Goal: Use online tool/utility: Utilize a website feature to perform a specific function

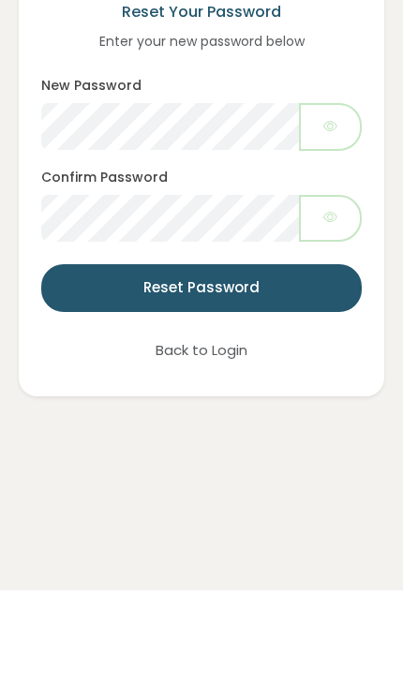
click at [103, 372] on button "Reset Password" at bounding box center [201, 396] width 320 height 48
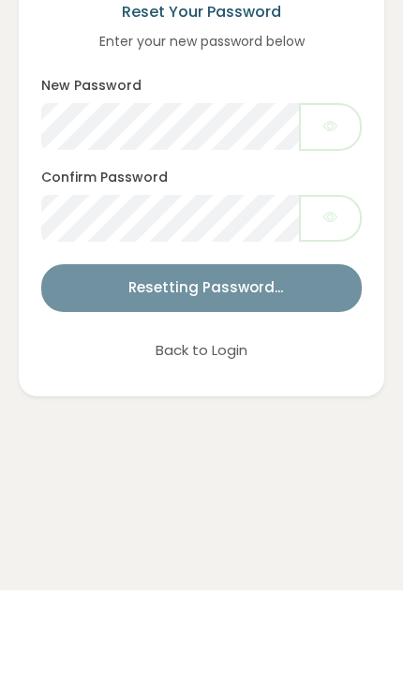
scroll to position [108, 0]
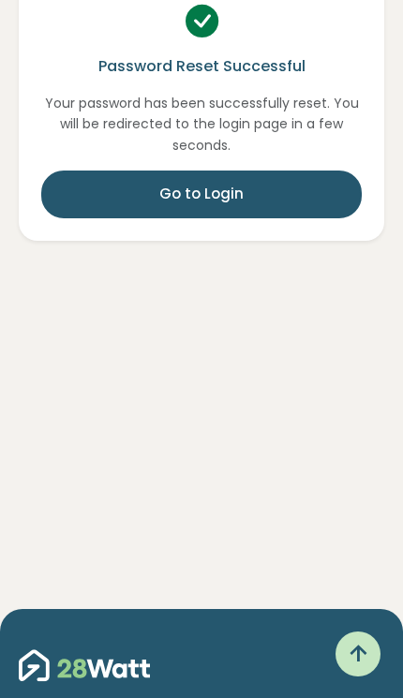
click at [141, 183] on button "Go to Login" at bounding box center [201, 194] width 320 height 48
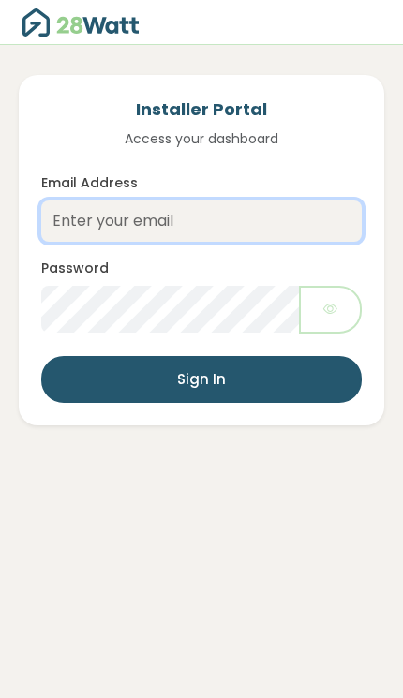
click at [107, 220] on input "Email Address" at bounding box center [201, 220] width 320 height 41
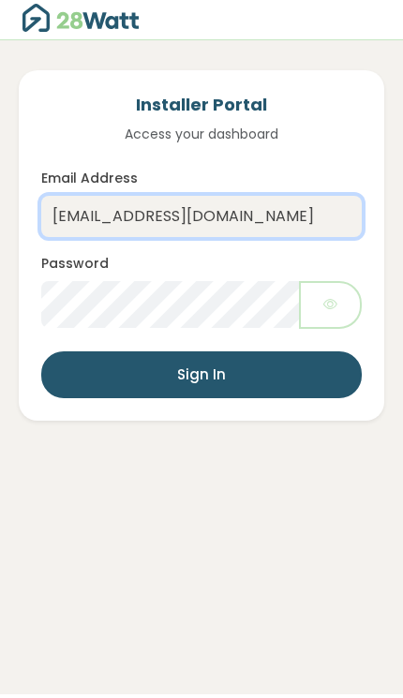
type input "[EMAIL_ADDRESS][DOMAIN_NAME]"
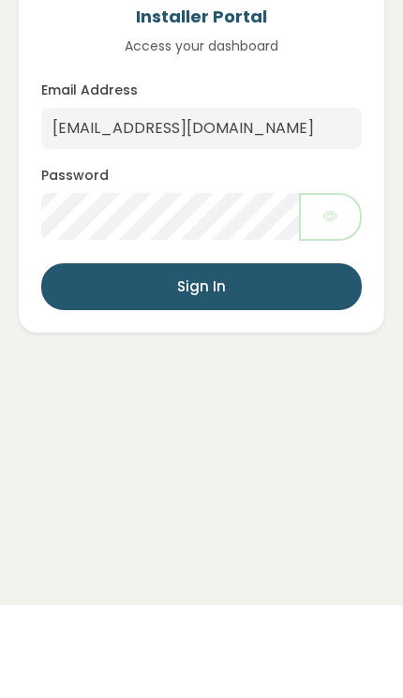
click at [128, 356] on button "Sign In" at bounding box center [201, 380] width 320 height 48
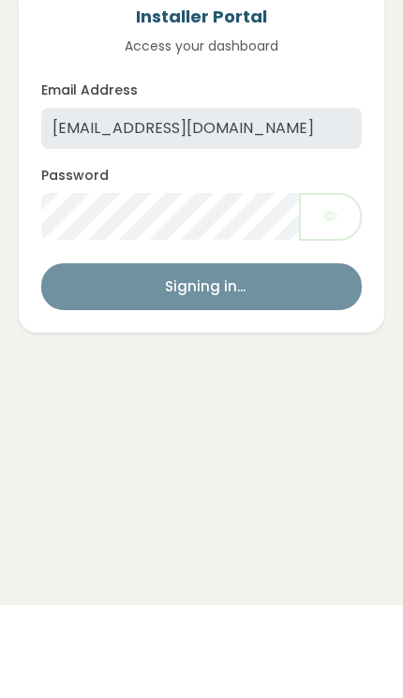
scroll to position [93, 0]
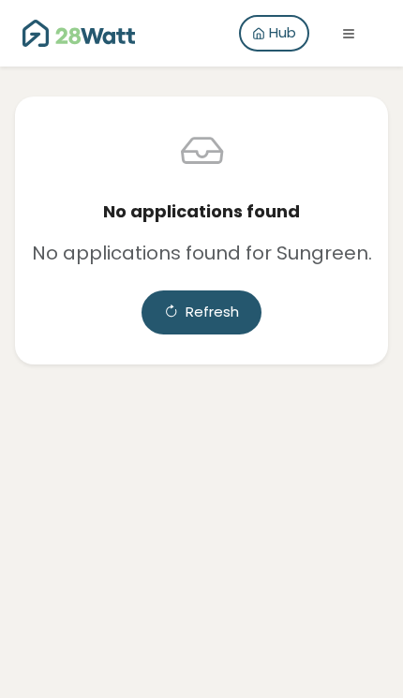
click at [205, 290] on button "Refresh" at bounding box center [201, 312] width 120 height 44
click at [354, 43] on button "button" at bounding box center [349, 33] width 64 height 25
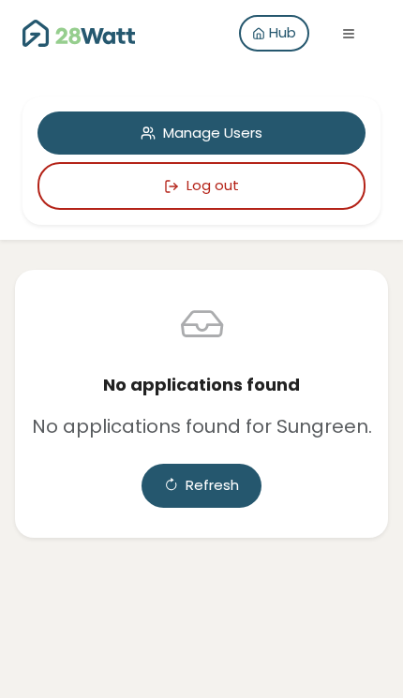
click at [266, 34] on link "Hub" at bounding box center [274, 33] width 70 height 37
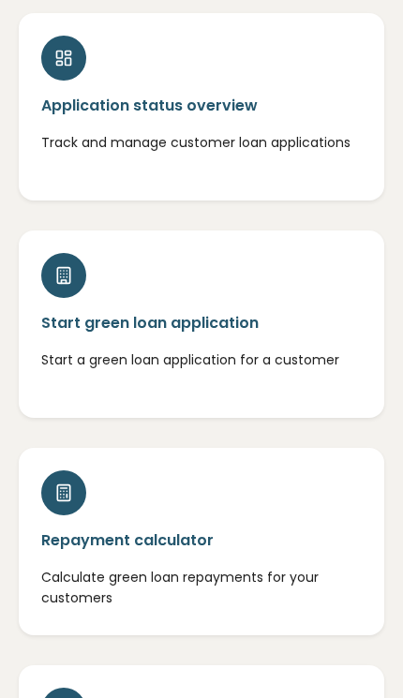
scroll to position [185, 0]
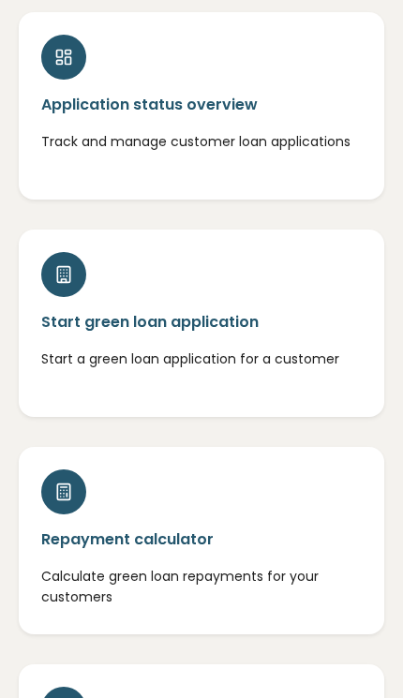
click at [82, 540] on h5 "Repayment calculator" at bounding box center [201, 539] width 320 height 21
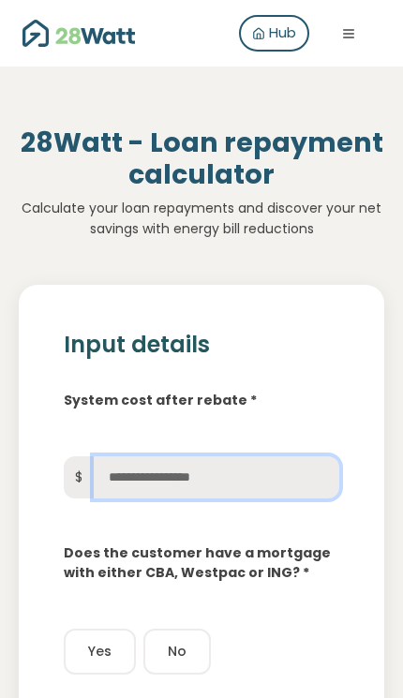
click at [140, 487] on input "text" at bounding box center [216, 477] width 245 height 42
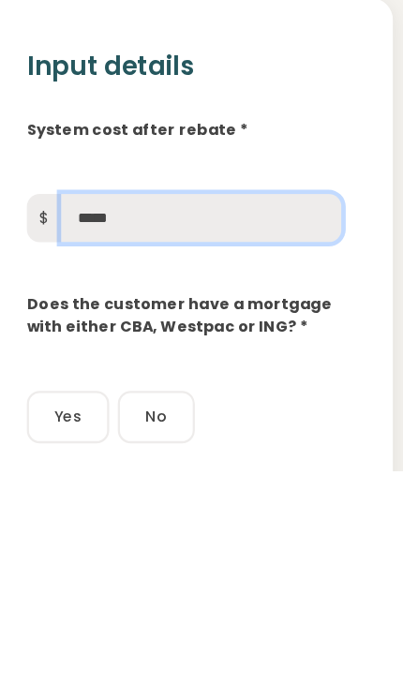
type input "******"
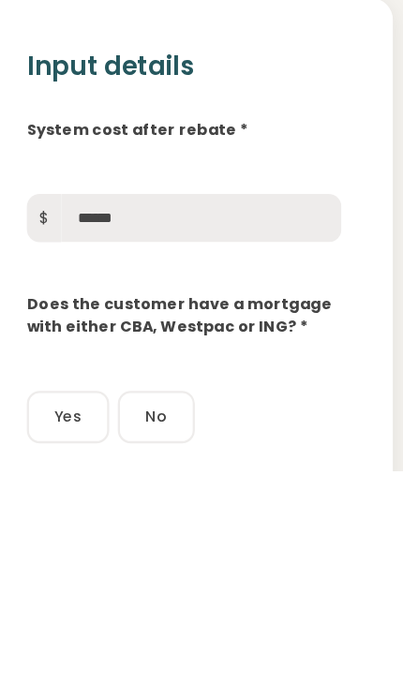
scroll to position [199, 0]
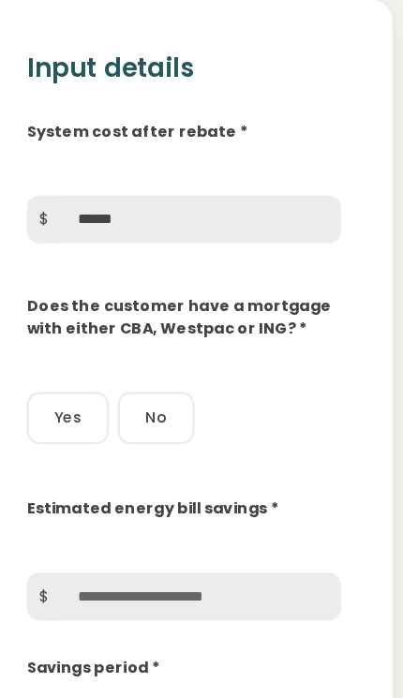
click at [143, 430] on button "No" at bounding box center [176, 453] width 67 height 46
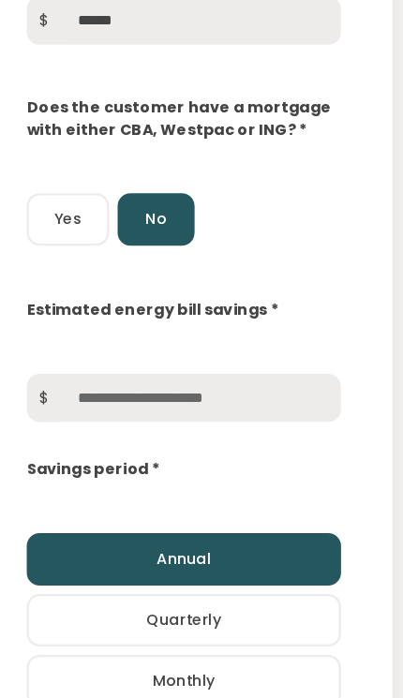
scroll to position [453, 0]
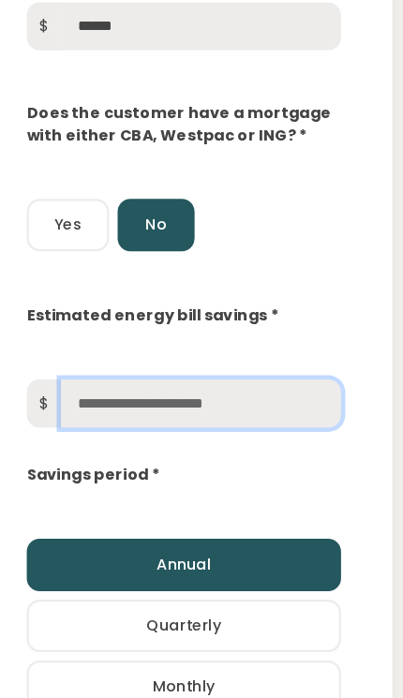
click at [108, 354] on input "text" at bounding box center [216, 354] width 245 height 42
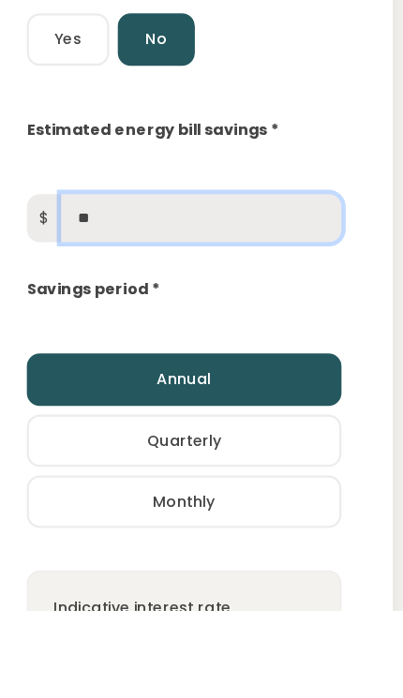
type input "*"
type input "***"
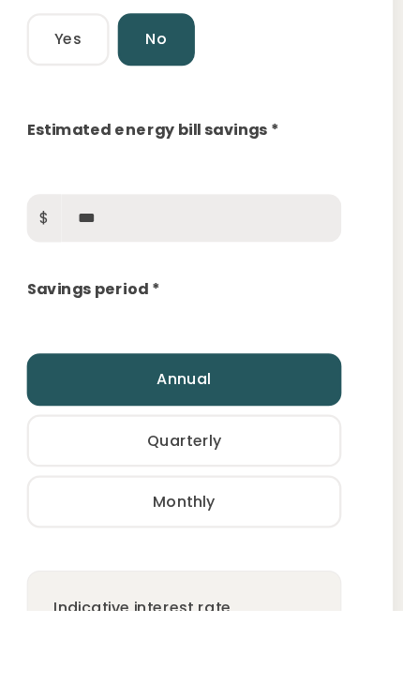
click at [140, 406] on div "Savings period *" at bounding box center [201, 417] width 305 height 22
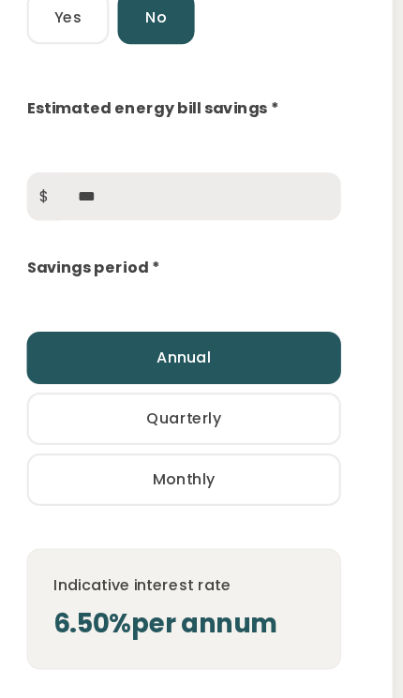
click at [104, 376] on button "Quarterly" at bounding box center [201, 367] width 275 height 46
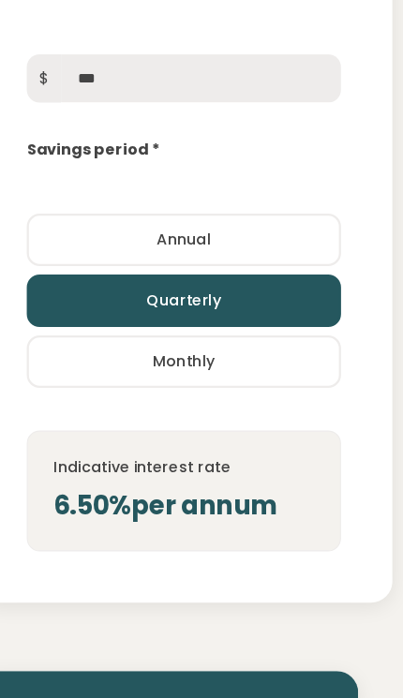
scroll to position [738, 0]
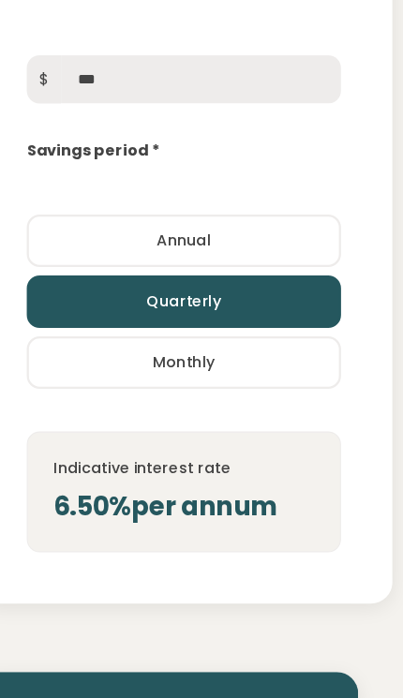
click at [87, 449] on div "6.50% per annum" at bounding box center [201, 444] width 229 height 34
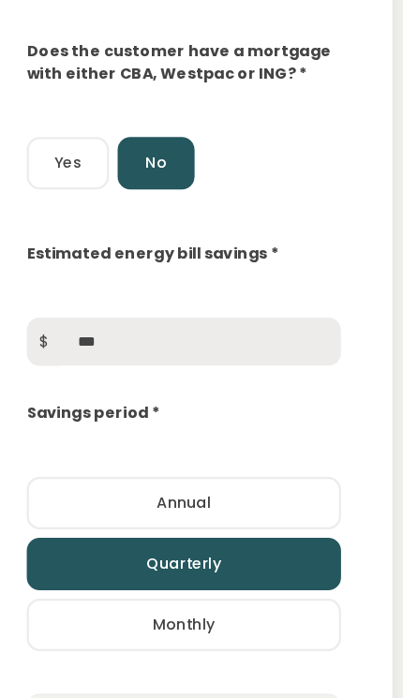
click at [64, 140] on button "Yes" at bounding box center [100, 143] width 72 height 46
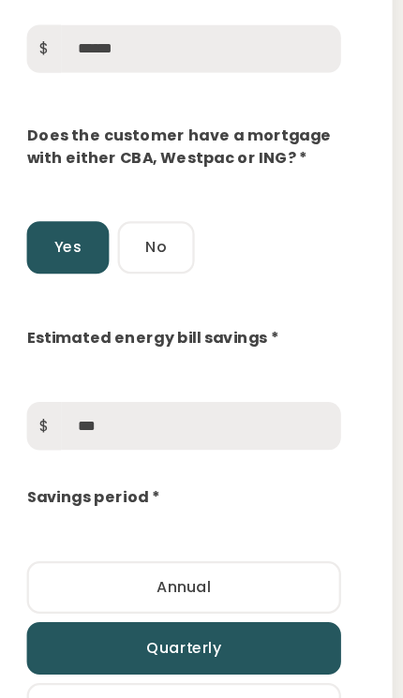
click at [143, 222] on button "No" at bounding box center [176, 217] width 67 height 46
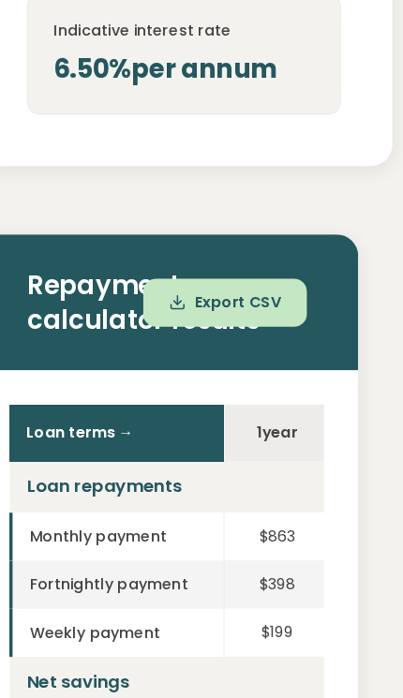
scroll to position [1122, 0]
click at [169, 378] on th "Loan terms →" at bounding box center [142, 379] width 187 height 50
click at [253, 376] on th "1 year" at bounding box center [283, 379] width 94 height 50
click at [117, 381] on th "Loan terms →" at bounding box center [142, 379] width 187 height 50
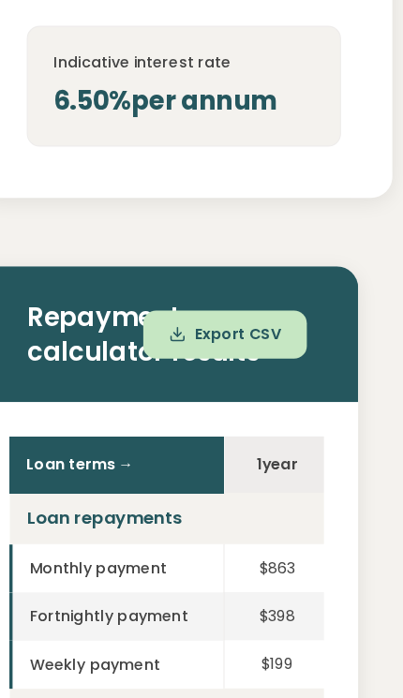
scroll to position [1089, 0]
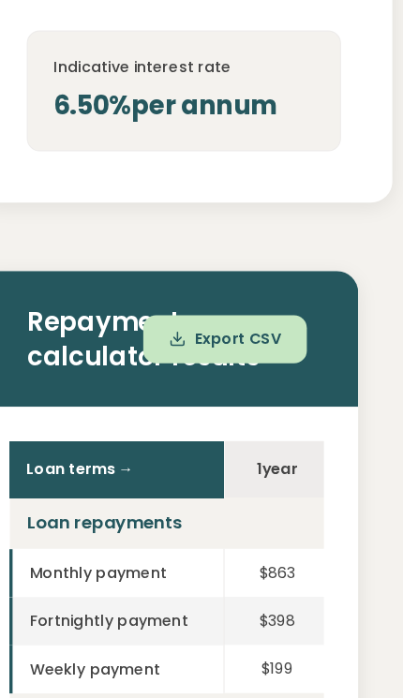
click at [77, 414] on th "Loan terms →" at bounding box center [142, 412] width 187 height 50
click at [244, 419] on th "1 year" at bounding box center [283, 412] width 94 height 50
click at [236, 424] on th "1 year" at bounding box center [283, 412] width 94 height 50
click at [242, 412] on th "1 year" at bounding box center [283, 412] width 94 height 50
click at [100, 482] on td "Monthly payment" at bounding box center [142, 502] width 187 height 42
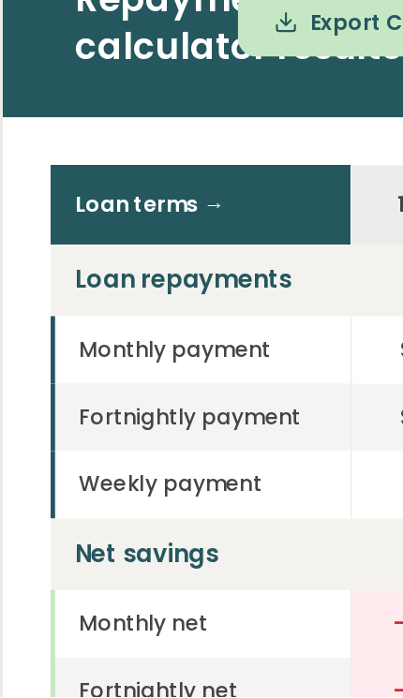
click at [175, 544] on td "Weekly payment" at bounding box center [142, 565] width 187 height 42
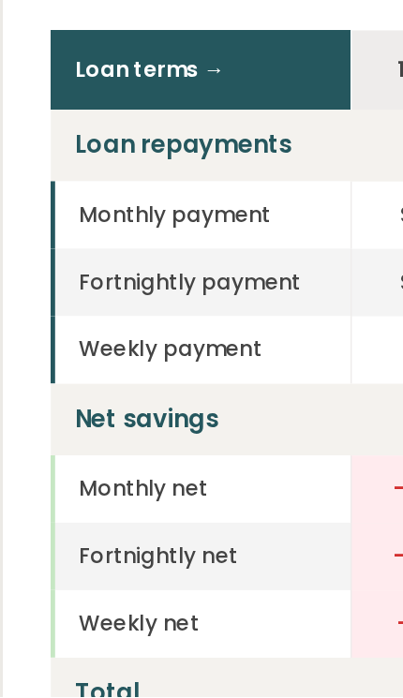
click at [183, 547] on td "Monthly net" at bounding box center [142, 568] width 187 height 42
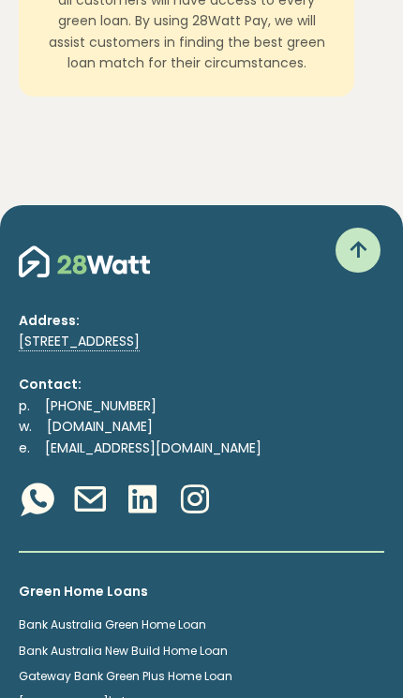
scroll to position [2640, 0]
